Goal: Information Seeking & Learning: Understand process/instructions

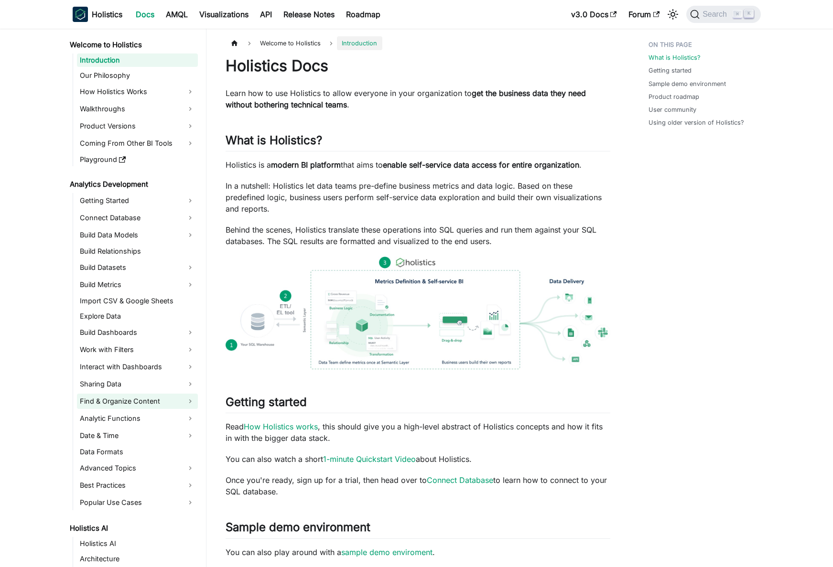
click at [150, 400] on link "Find & Organize Content" at bounding box center [137, 401] width 121 height 15
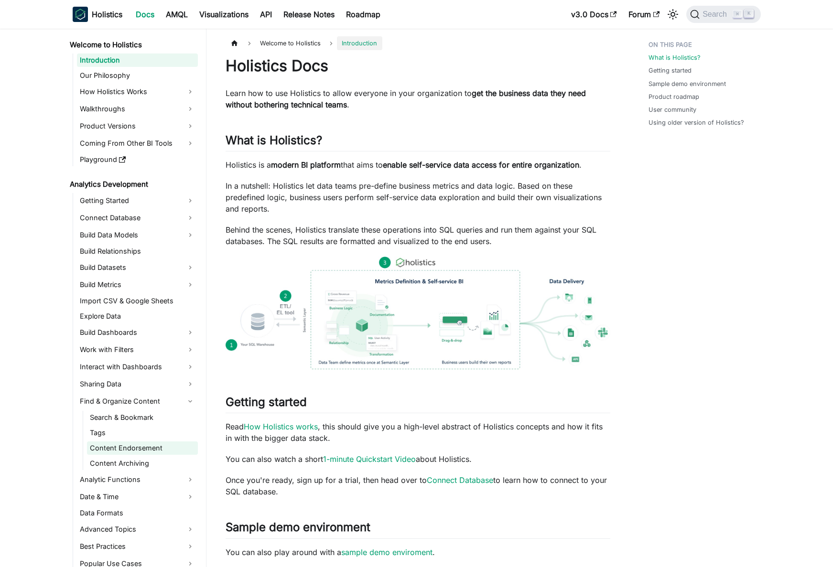
click at [140, 450] on link "Content Endorsement" at bounding box center [142, 448] width 111 height 13
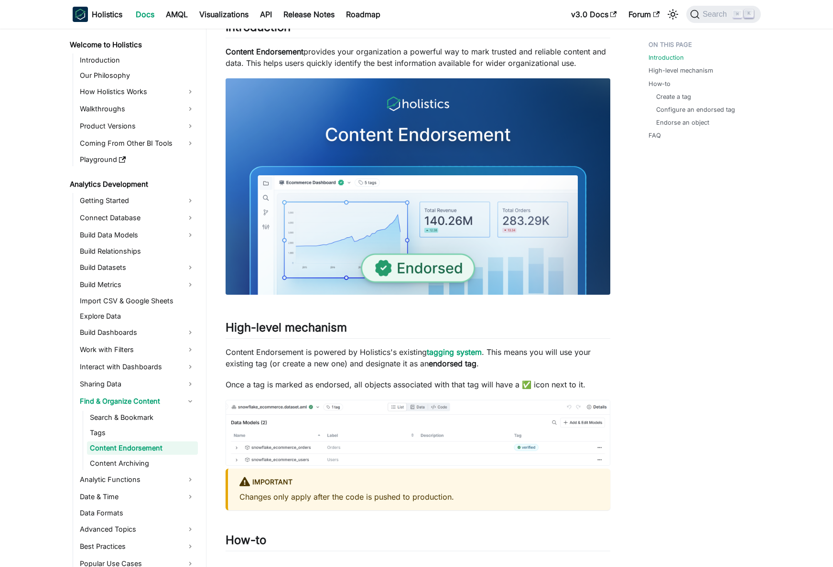
scroll to position [155, 0]
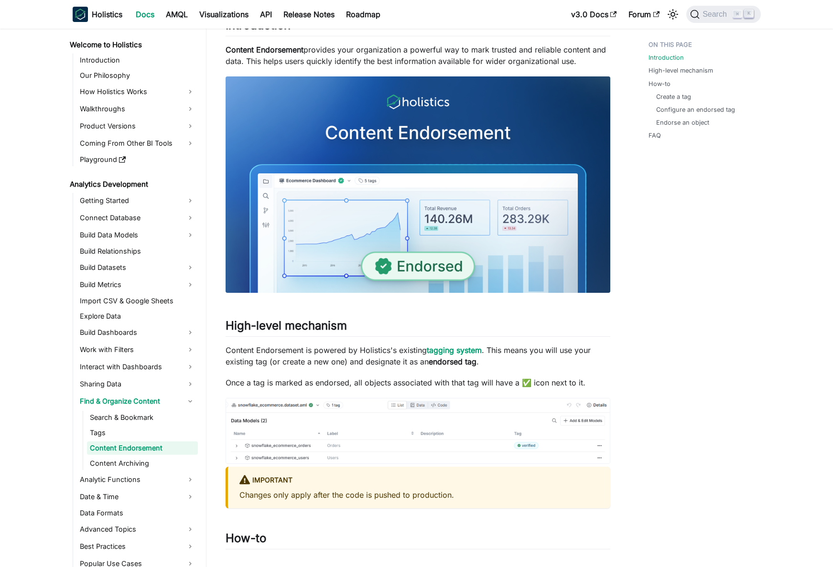
click at [315, 363] on p "Content Endorsement is powered by Holistics's existing tagging system . This me…" at bounding box center [418, 356] width 385 height 23
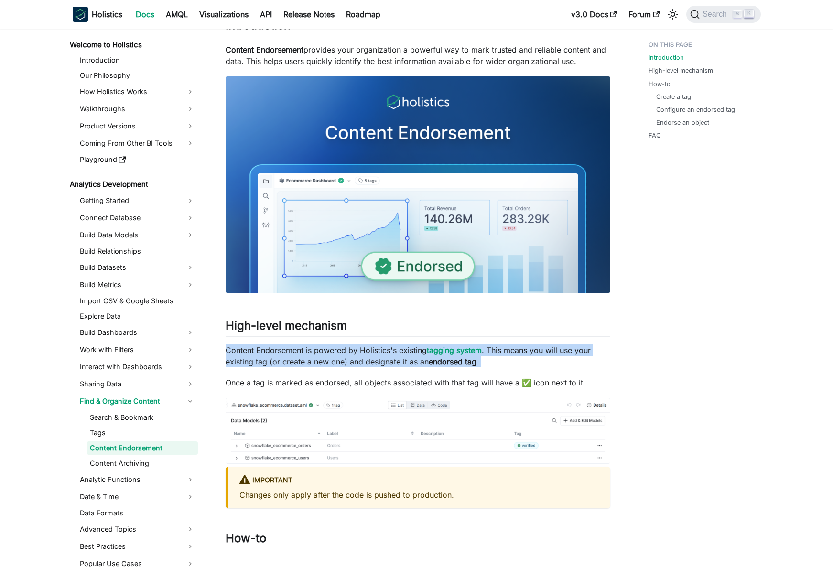
click at [315, 363] on p "Content Endorsement is powered by Holistics's existing tagging system . This me…" at bounding box center [418, 356] width 385 height 23
click at [310, 362] on p "Content Endorsement is powered by Holistics's existing tagging system . This me…" at bounding box center [418, 356] width 385 height 23
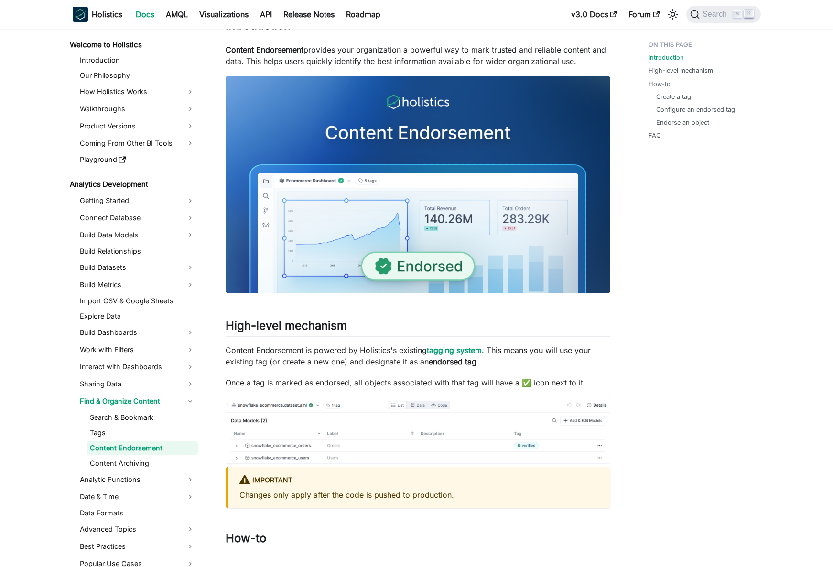
click at [306, 378] on p "Once a tag is marked as endorsed, all objects associated with that tag will hav…" at bounding box center [418, 382] width 385 height 11
click at [300, 379] on p "Once a tag is marked as endorsed, all objects associated with that tag will hav…" at bounding box center [418, 382] width 385 height 11
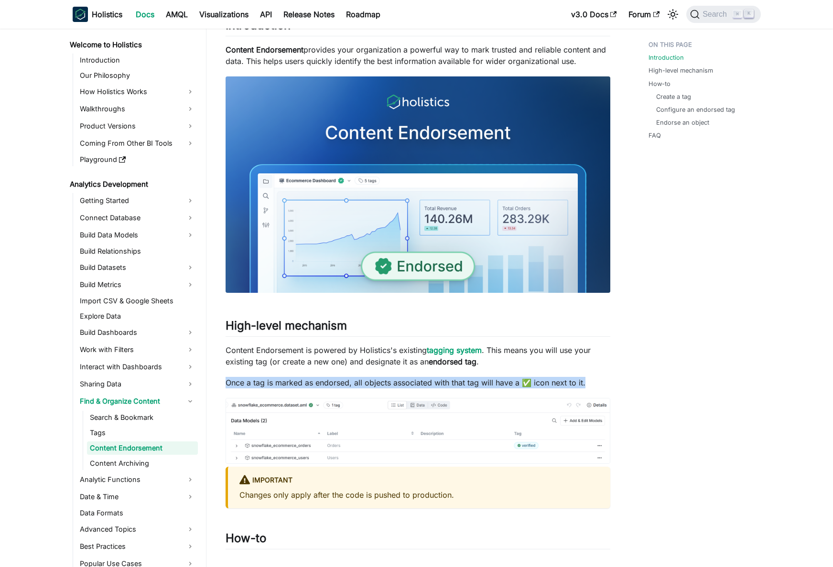
click at [300, 379] on p "Once a tag is marked as endorsed, all objects associated with that tag will hav…" at bounding box center [418, 382] width 385 height 11
click at [304, 379] on p "Once a tag is marked as endorsed, all objects associated with that tag will hav…" at bounding box center [418, 382] width 385 height 11
click at [307, 364] on p "Content Endorsement is powered by Holistics's existing tagging system . This me…" at bounding box center [418, 356] width 385 height 23
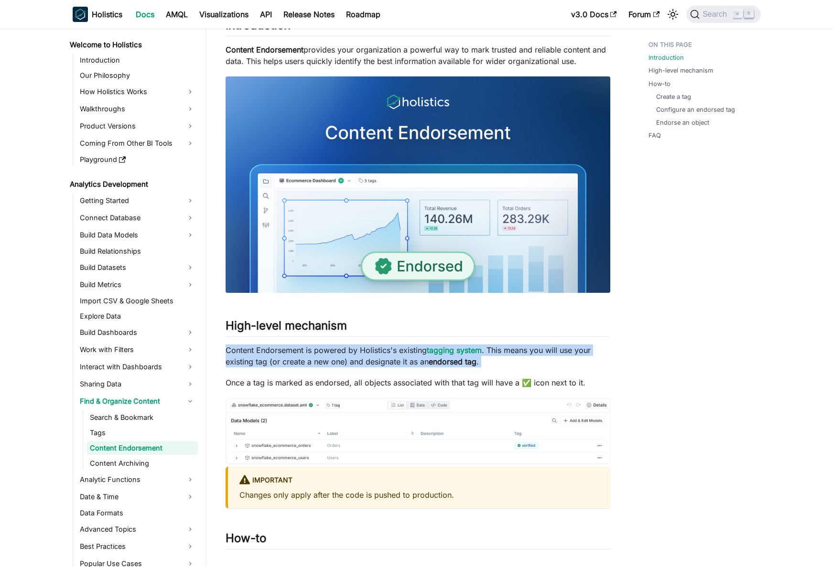
click at [307, 364] on p "Content Endorsement is powered by Holistics's existing tagging system . This me…" at bounding box center [418, 356] width 385 height 23
click at [295, 363] on p "Content Endorsement is powered by Holistics's existing tagging system . This me…" at bounding box center [418, 356] width 385 height 23
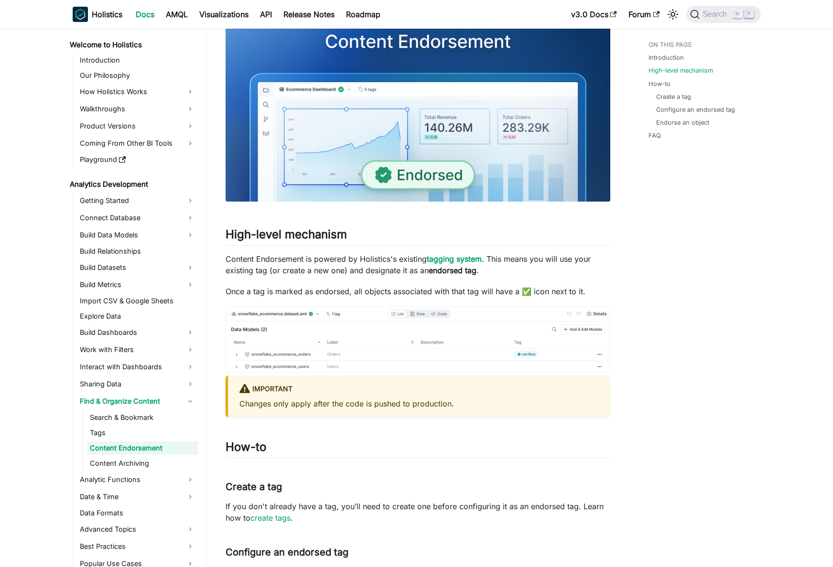
scroll to position [247, 0]
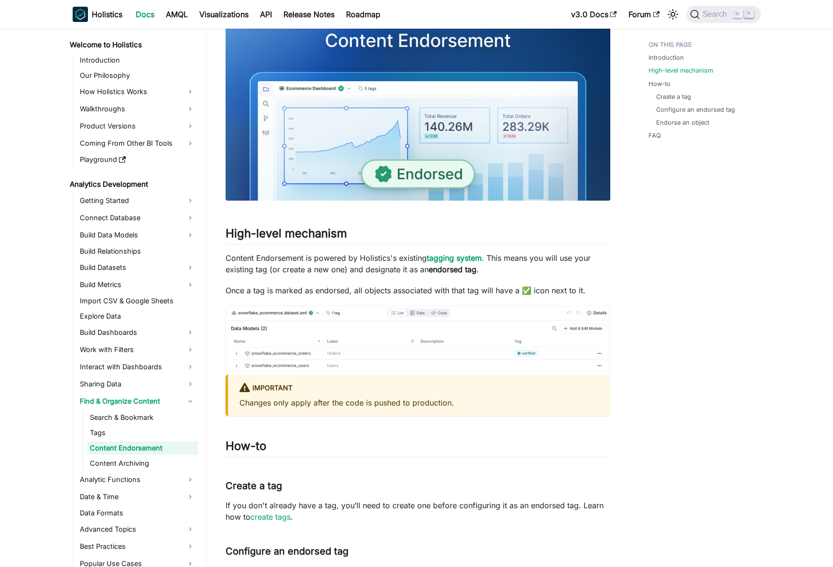
click at [310, 327] on img at bounding box center [418, 339] width 385 height 66
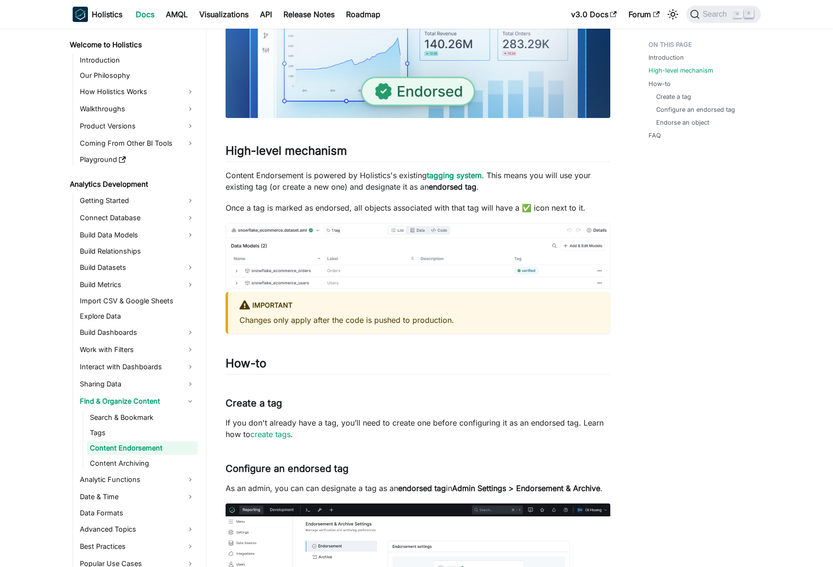
scroll to position [437, 0]
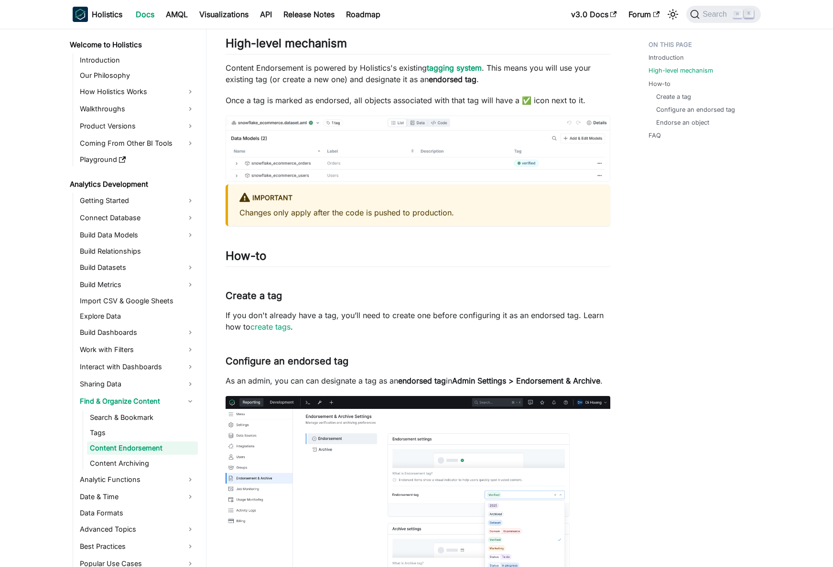
click at [315, 314] on p "If you don't already have a tag, you’ll need to create one before configuring i…" at bounding box center [418, 321] width 385 height 23
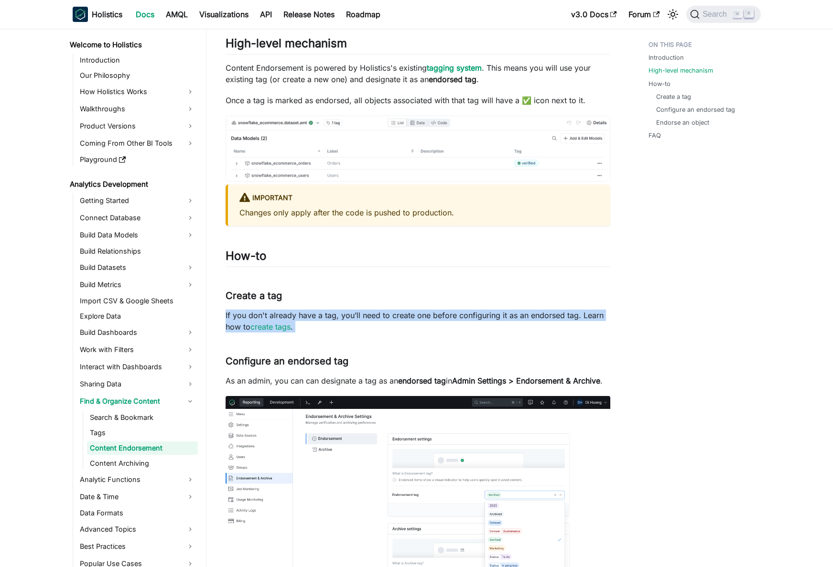
click at [315, 314] on p "If you don't already have a tag, you’ll need to create one before configuring i…" at bounding box center [418, 321] width 385 height 23
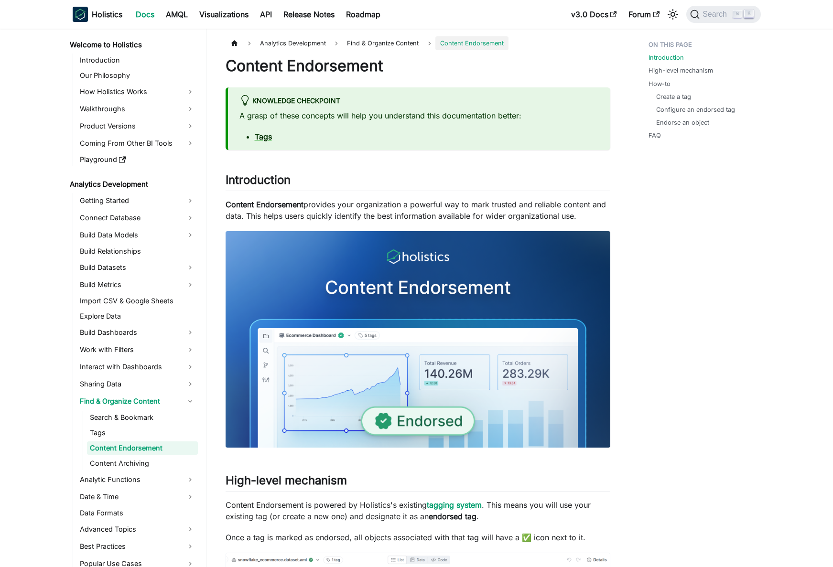
click at [348, 221] on p "Content Endorsement provides your organization a powerful way to mark trusted a…" at bounding box center [418, 210] width 385 height 23
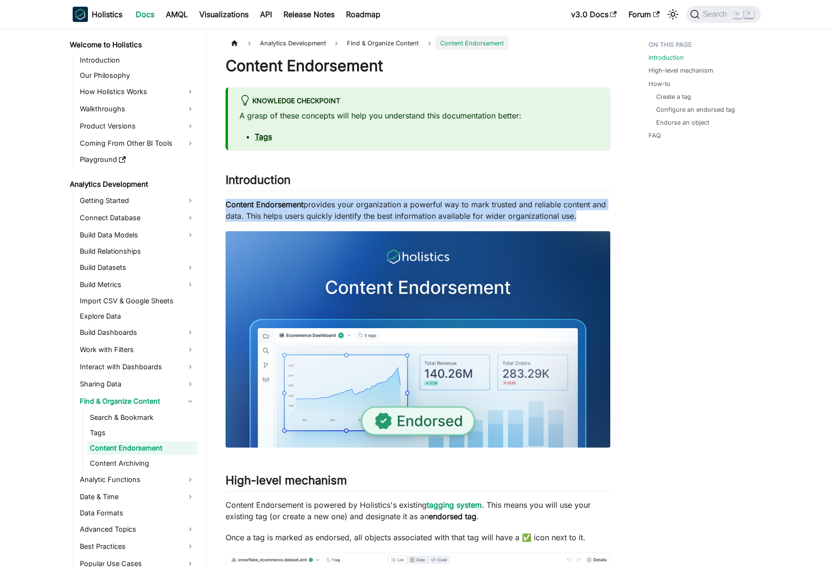
click at [348, 221] on p "Content Endorsement provides your organization a powerful way to mark trusted a…" at bounding box center [418, 210] width 385 height 23
click at [347, 218] on p "Content Endorsement provides your organization a powerful way to mark trusted a…" at bounding box center [418, 210] width 385 height 23
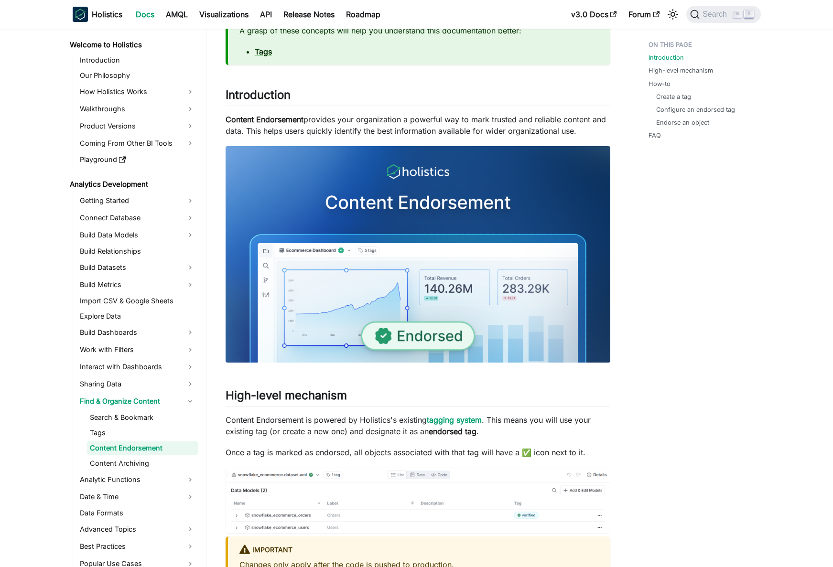
scroll to position [189, 0]
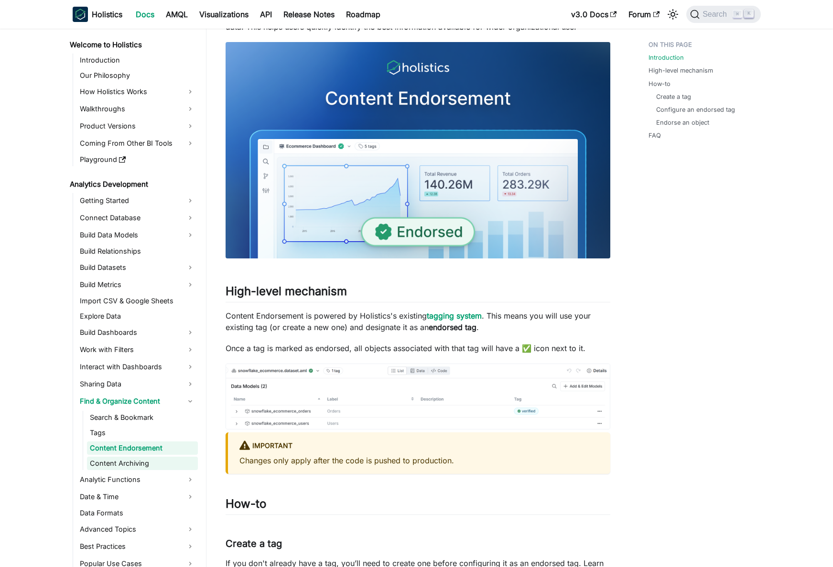
click at [125, 464] on link "Content Archiving" at bounding box center [142, 463] width 111 height 13
